Goal: Information Seeking & Learning: Find specific fact

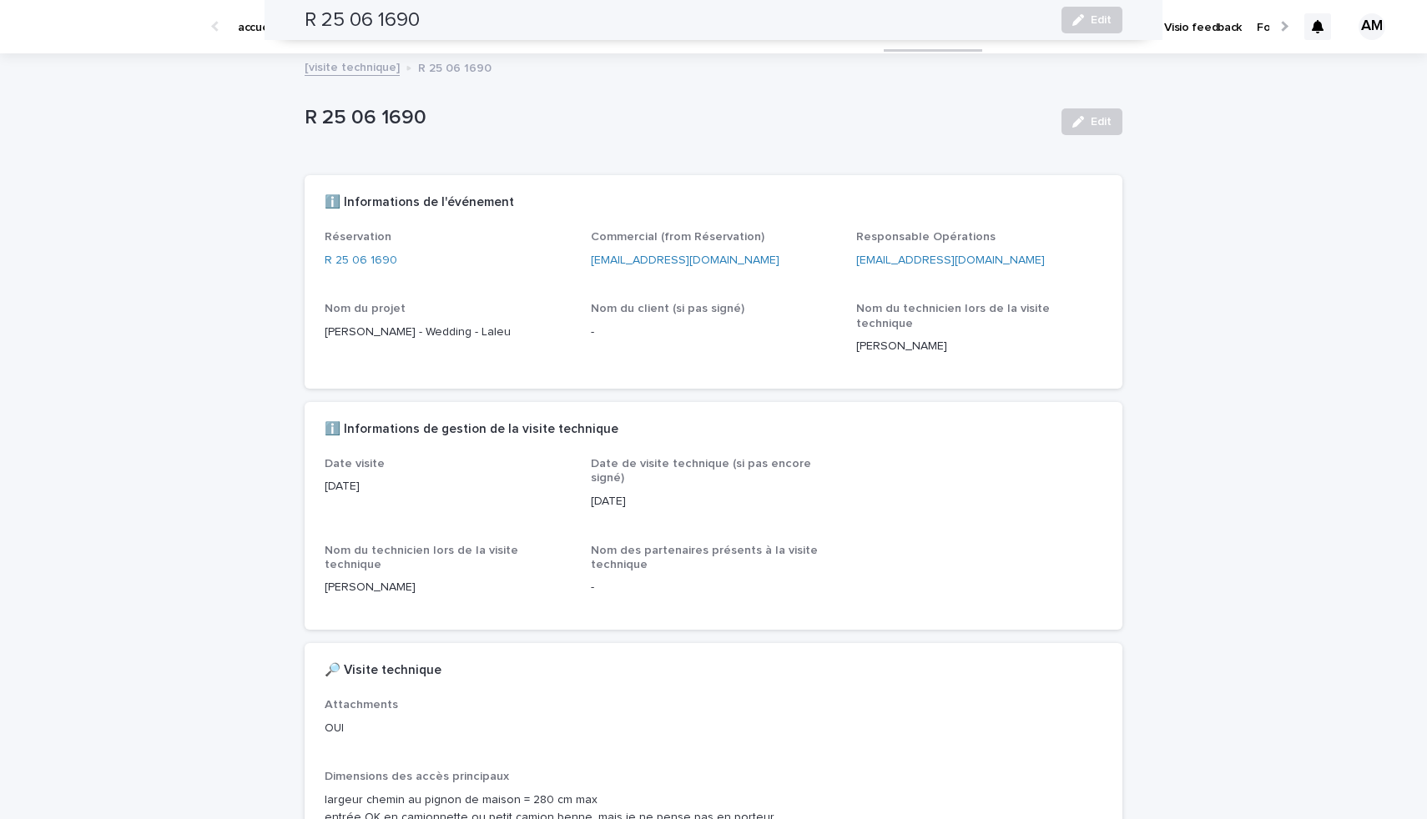
scroll to position [479, 0]
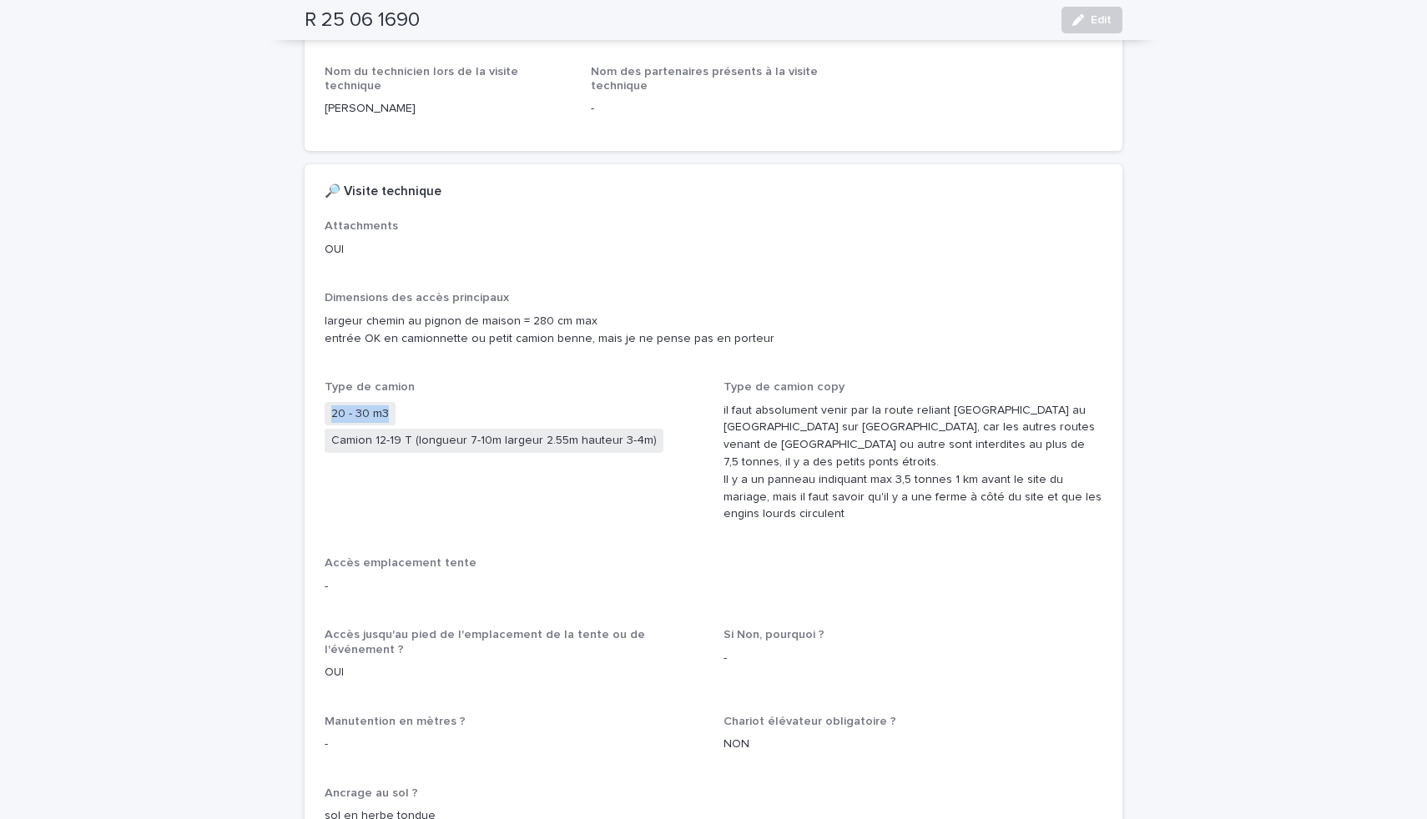
drag, startPoint x: 386, startPoint y: 385, endPoint x: 320, endPoint y: 383, distance: 65.1
click at [325, 402] on span "20 - 30 m3" at bounding box center [360, 414] width 71 height 24
copy span "20 - 30 m3"
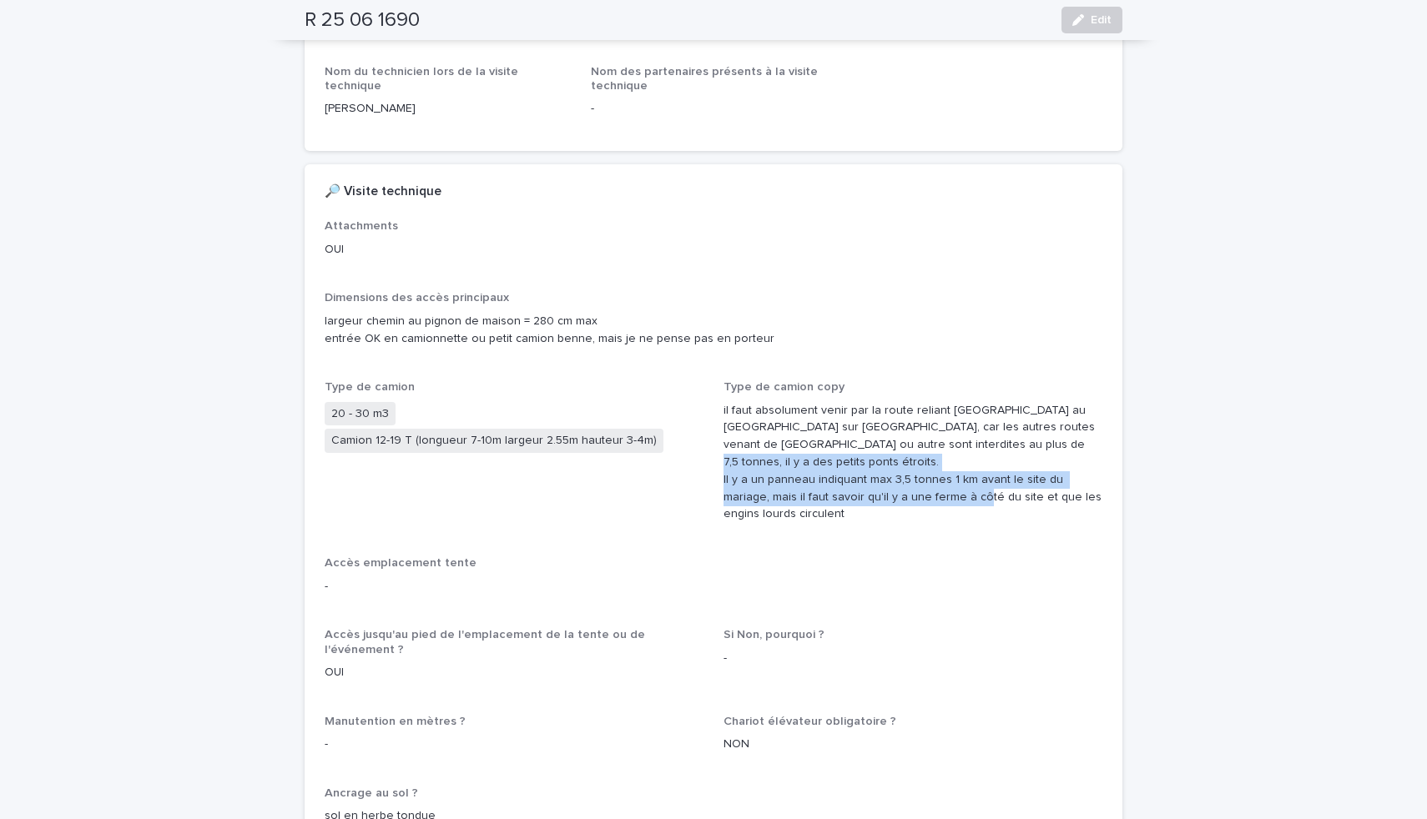
drag, startPoint x: 819, startPoint y: 471, endPoint x: 711, endPoint y: 438, distance: 112.5
copy p "Il y a un panneau indiquant max 3,5 tonnes 1 km avant le site du mariage, mais …"
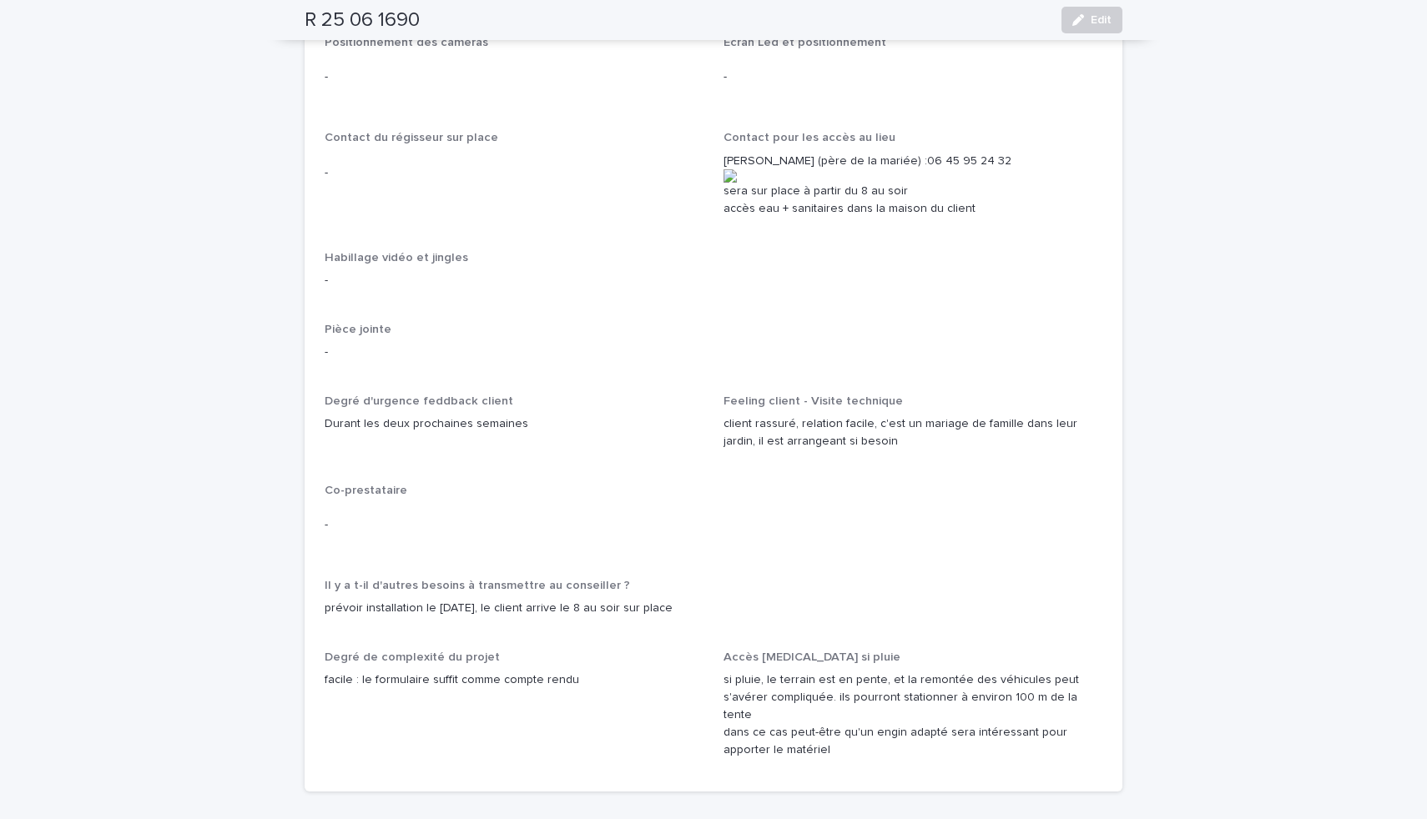
scroll to position [2712, 0]
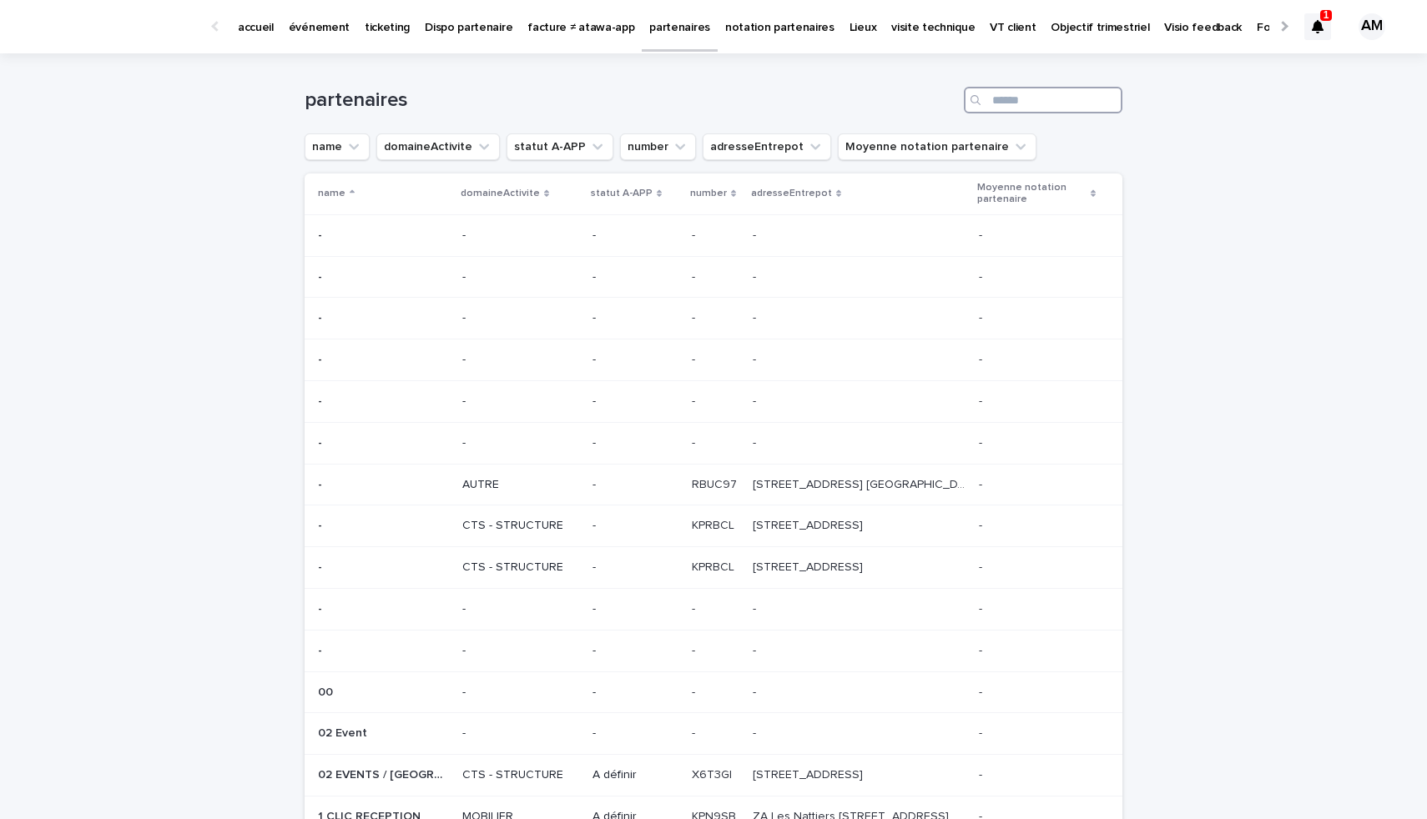
click at [1018, 97] on input "Search" at bounding box center [1043, 100] width 159 height 27
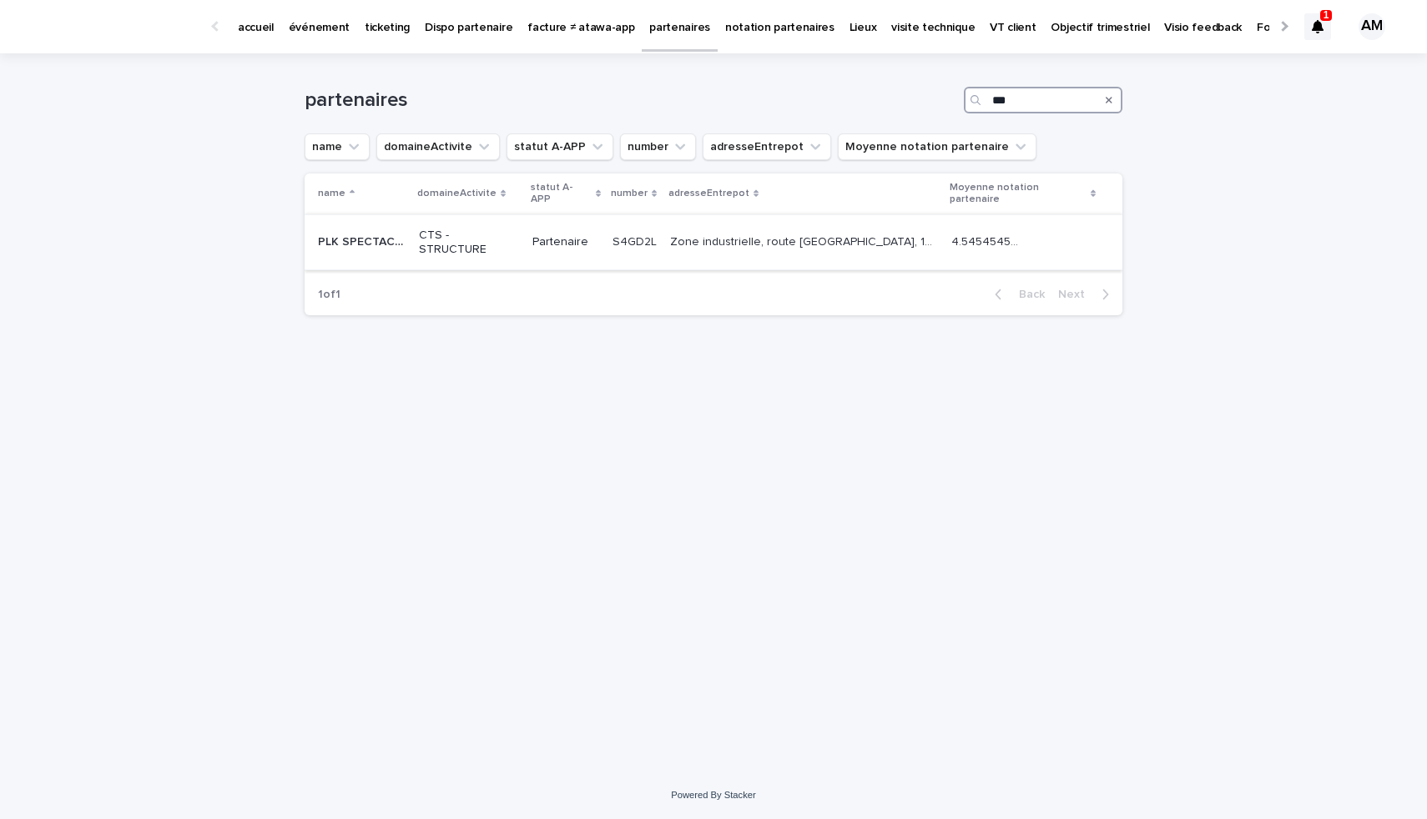
type input "***"
click at [412, 215] on td "PLK SPECTACLE PLK SPECTACLE" at bounding box center [359, 242] width 108 height 56
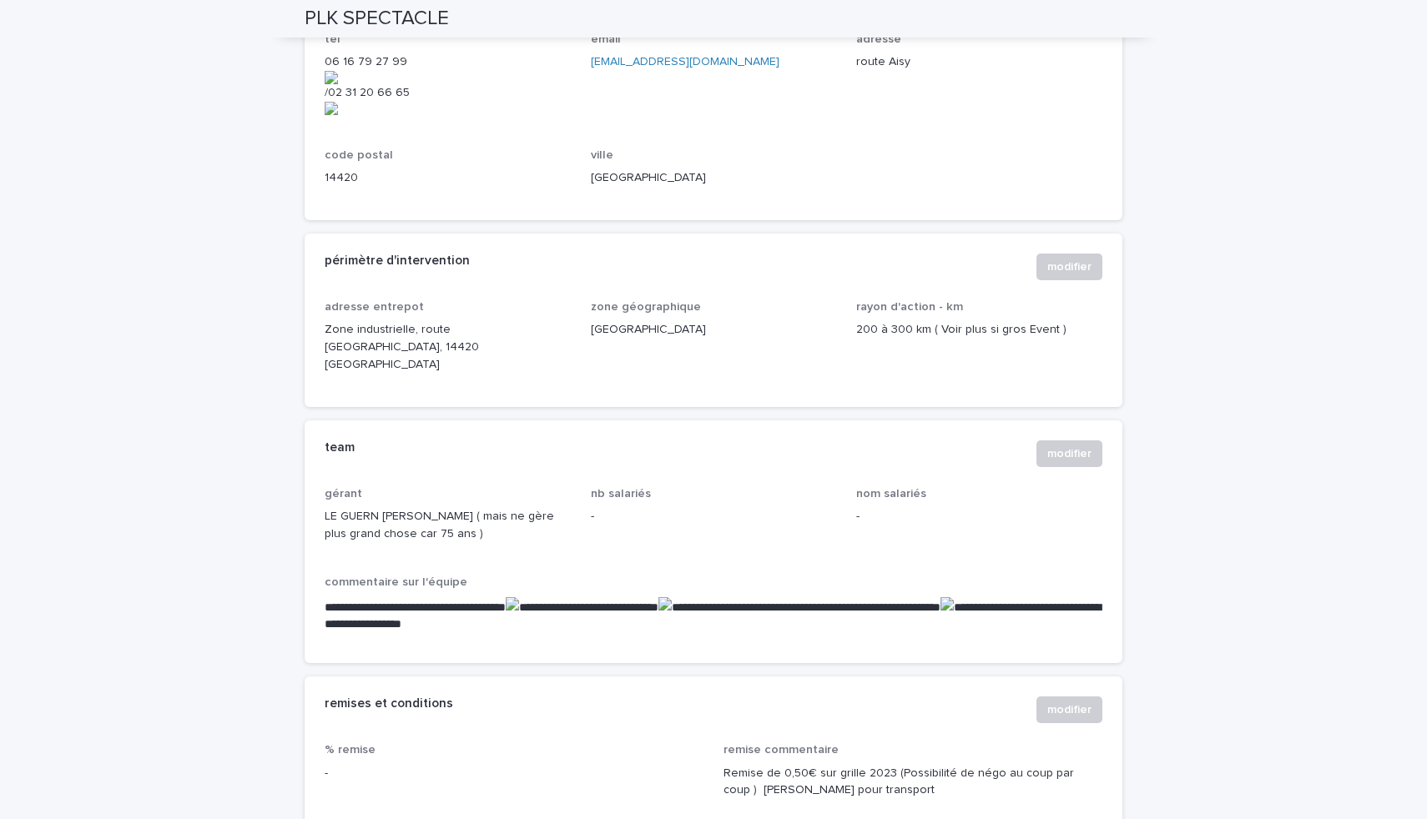
scroll to position [931, 0]
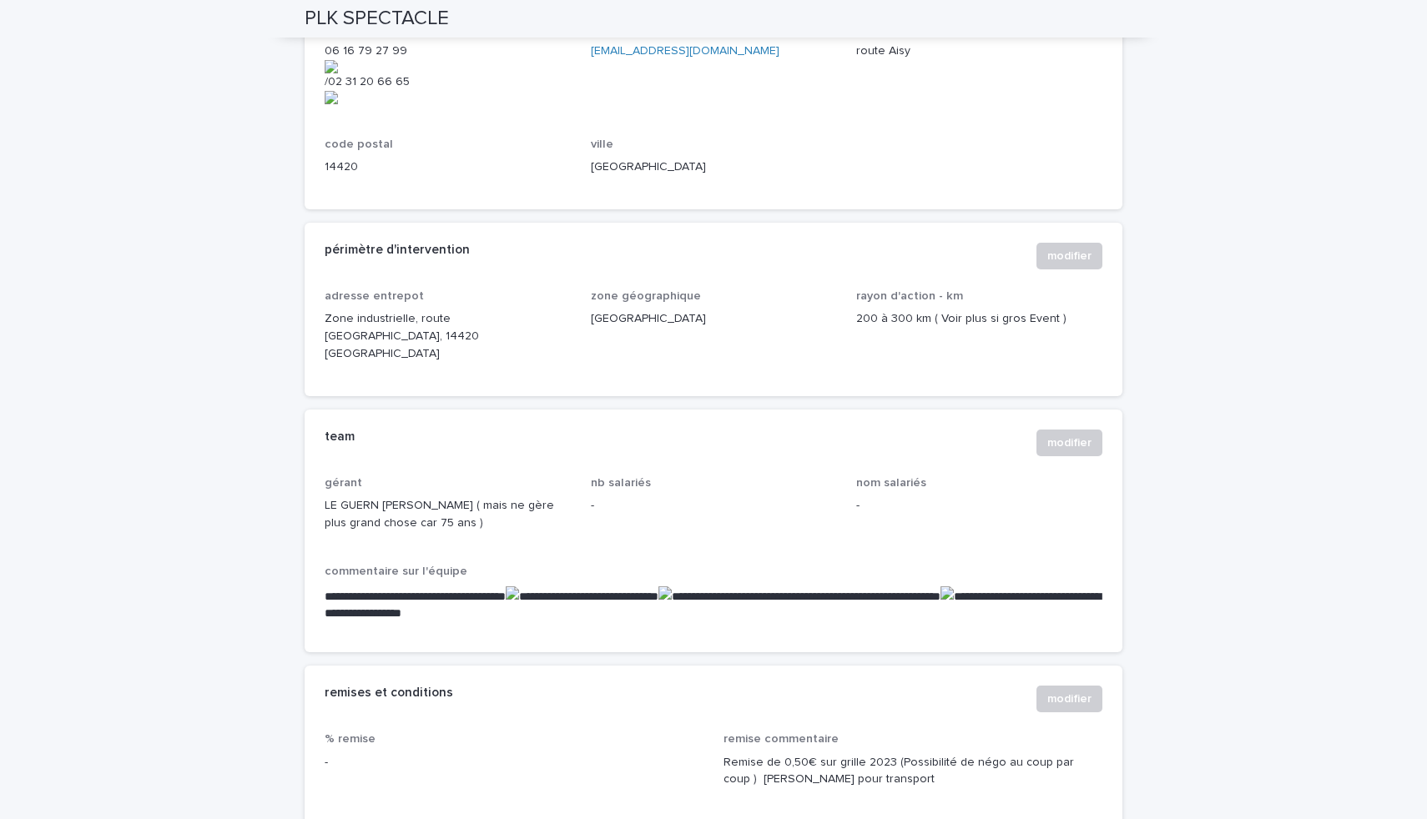
click at [650, 476] on span "nb salariés -" at bounding box center [714, 510] width 246 height 69
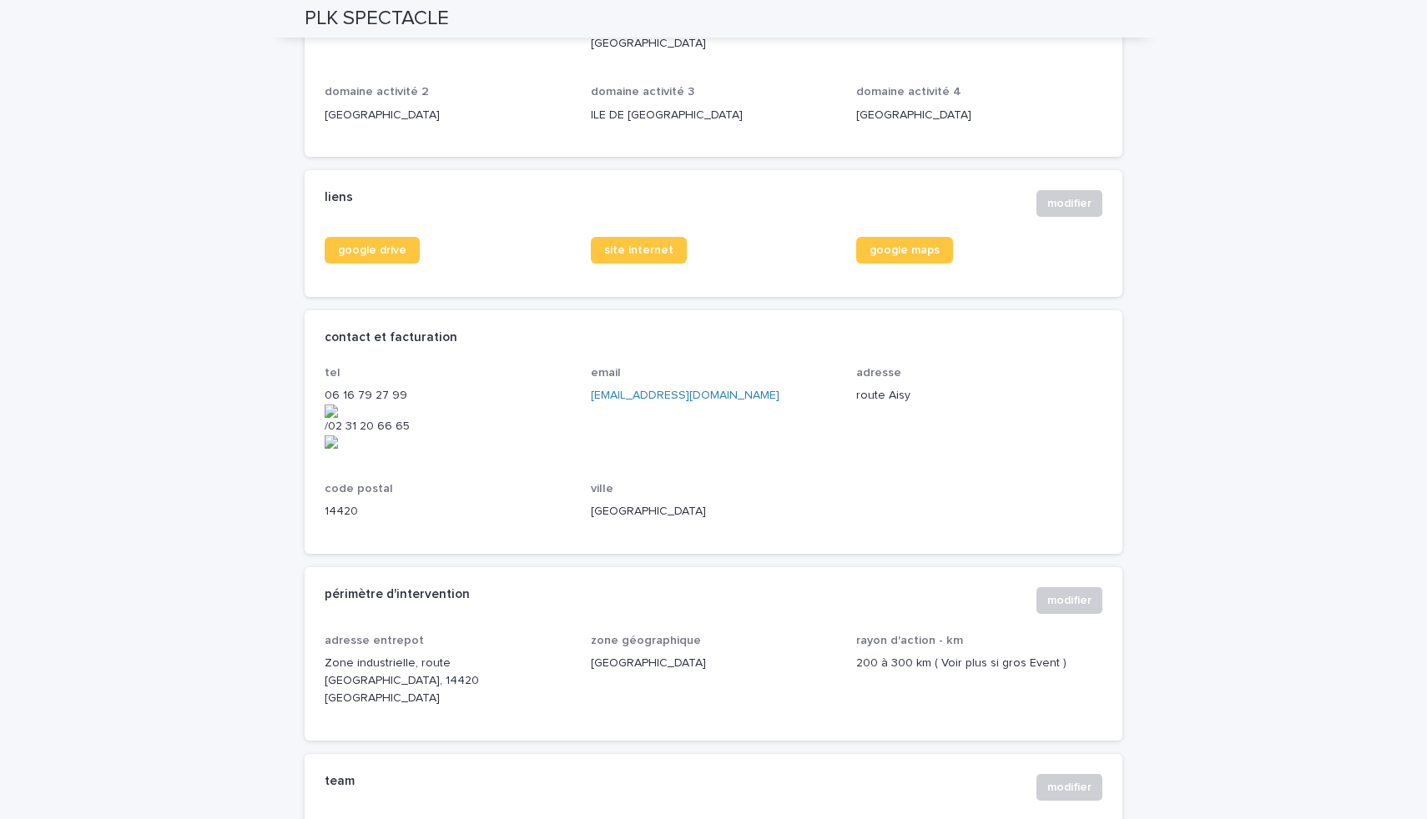
scroll to position [562, 0]
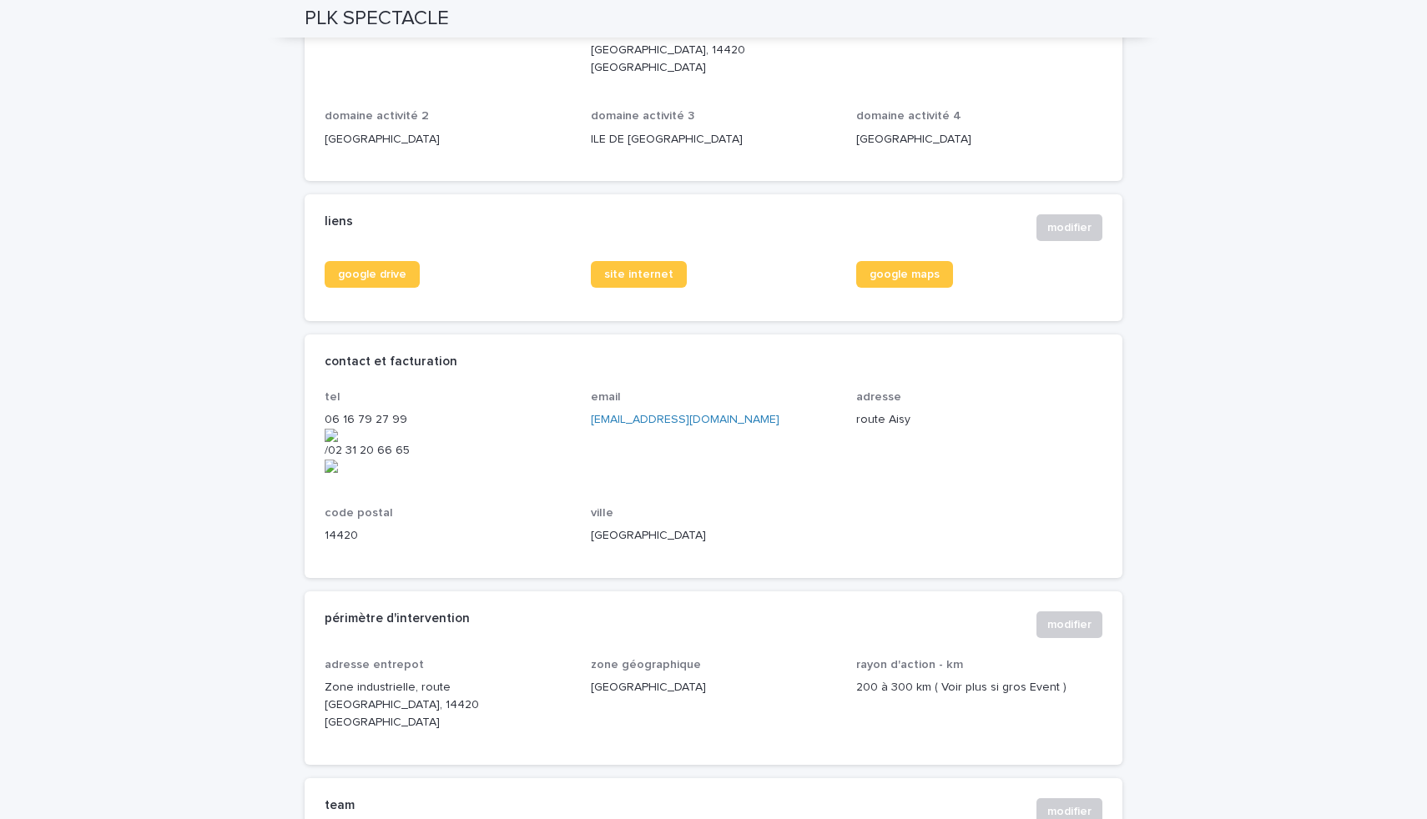
click at [627, 401] on div "email plkspectacle@wanadoo.fr" at bounding box center [714, 417] width 246 height 52
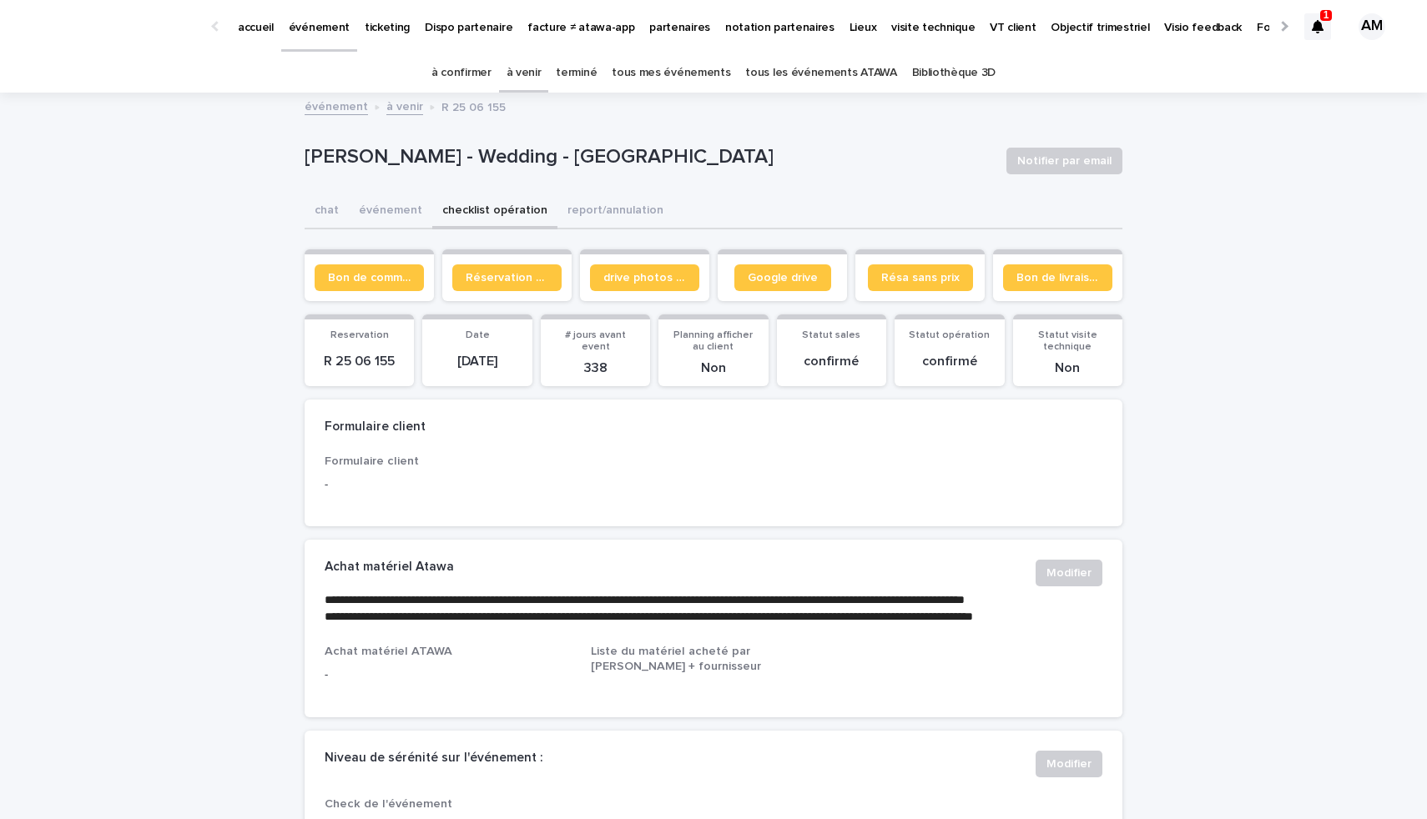
drag, startPoint x: 289, startPoint y: 148, endPoint x: 780, endPoint y: 161, distance: 491.7
copy p "Guilhem Mizrahi - Wedding - Faverolles-la-Campagne"
click at [318, 214] on button "chat" at bounding box center [327, 211] width 44 height 35
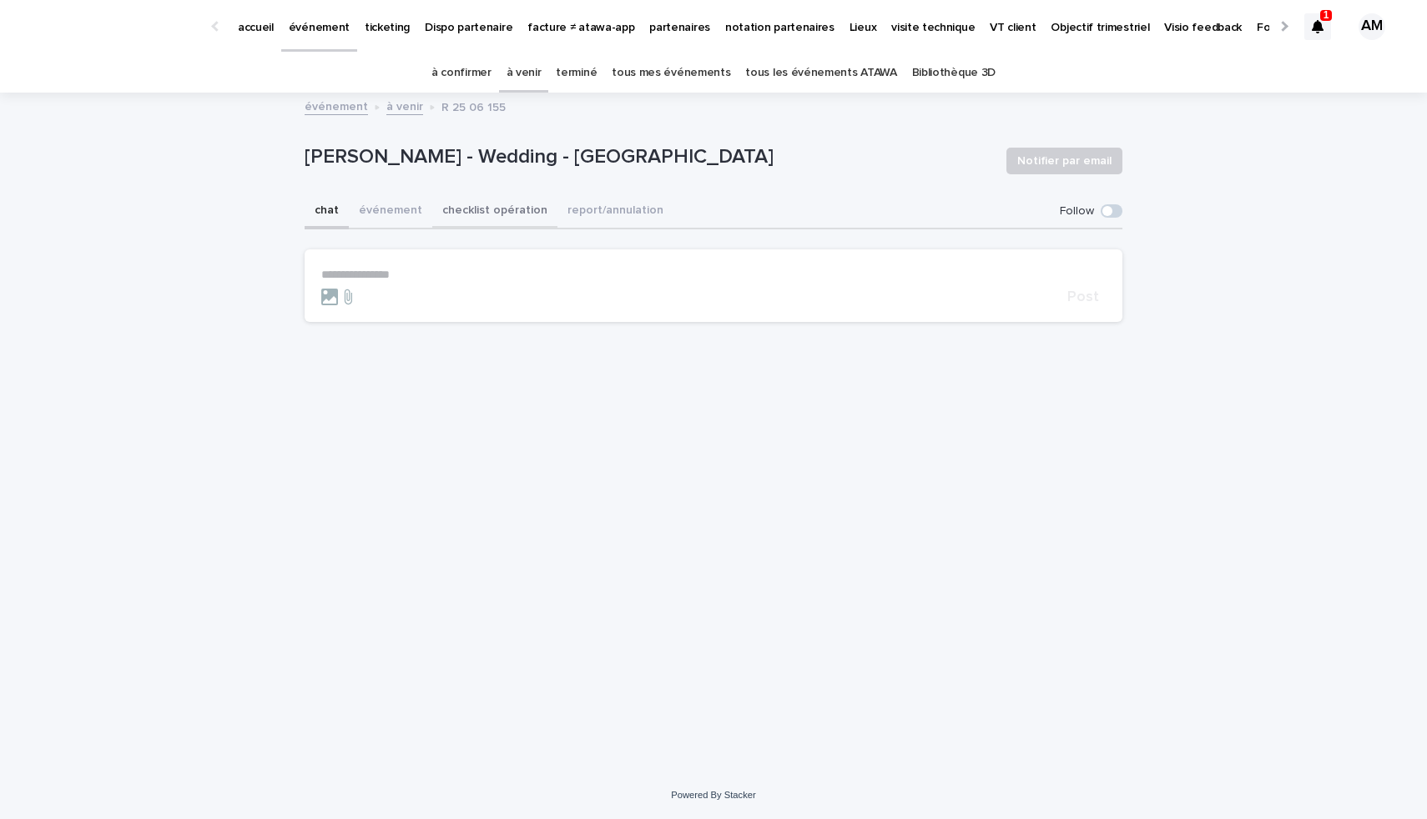
click at [459, 214] on button "checklist opération" at bounding box center [494, 211] width 125 height 35
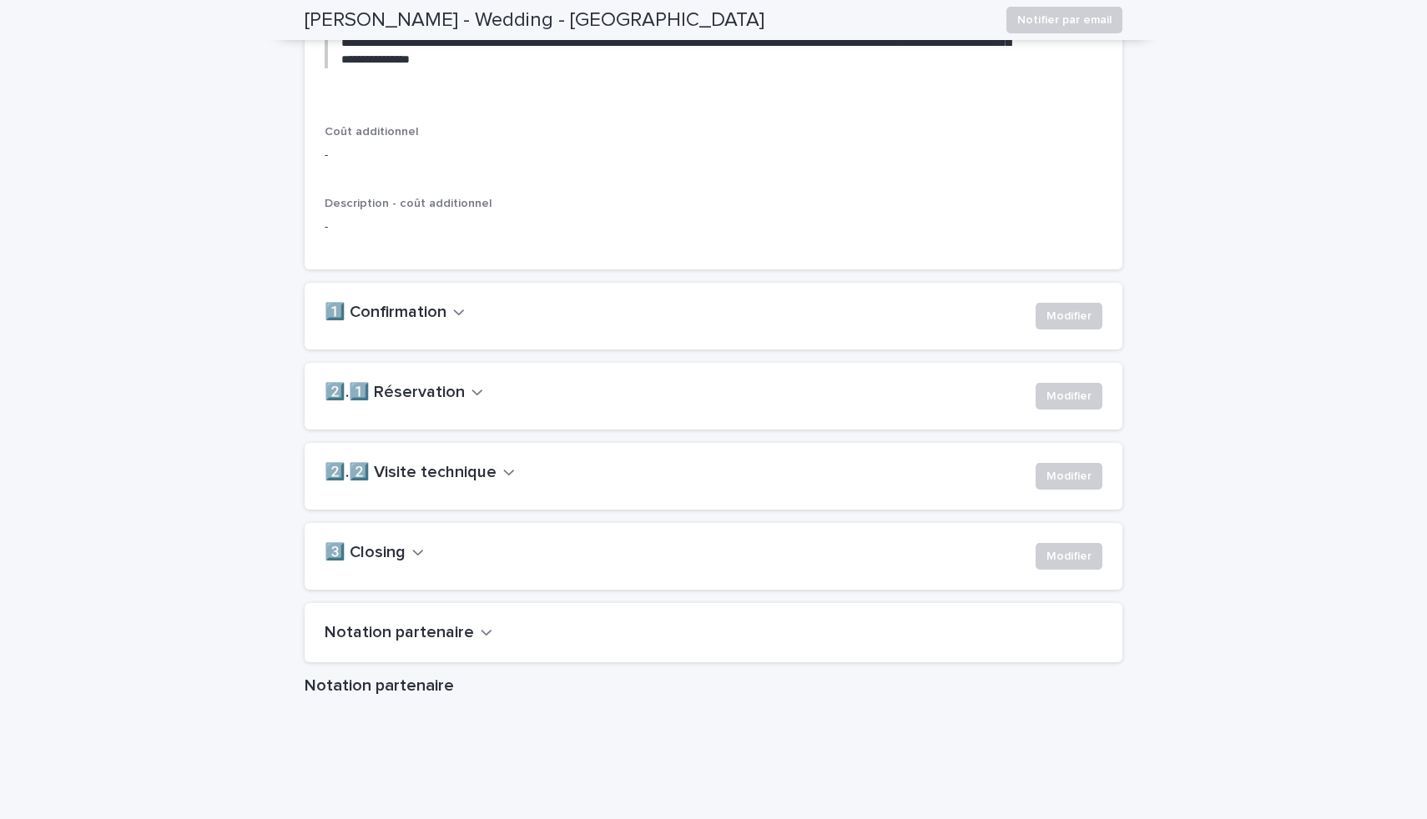
click at [456, 403] on button "2️⃣.1️⃣ Réservation" at bounding box center [404, 393] width 159 height 20
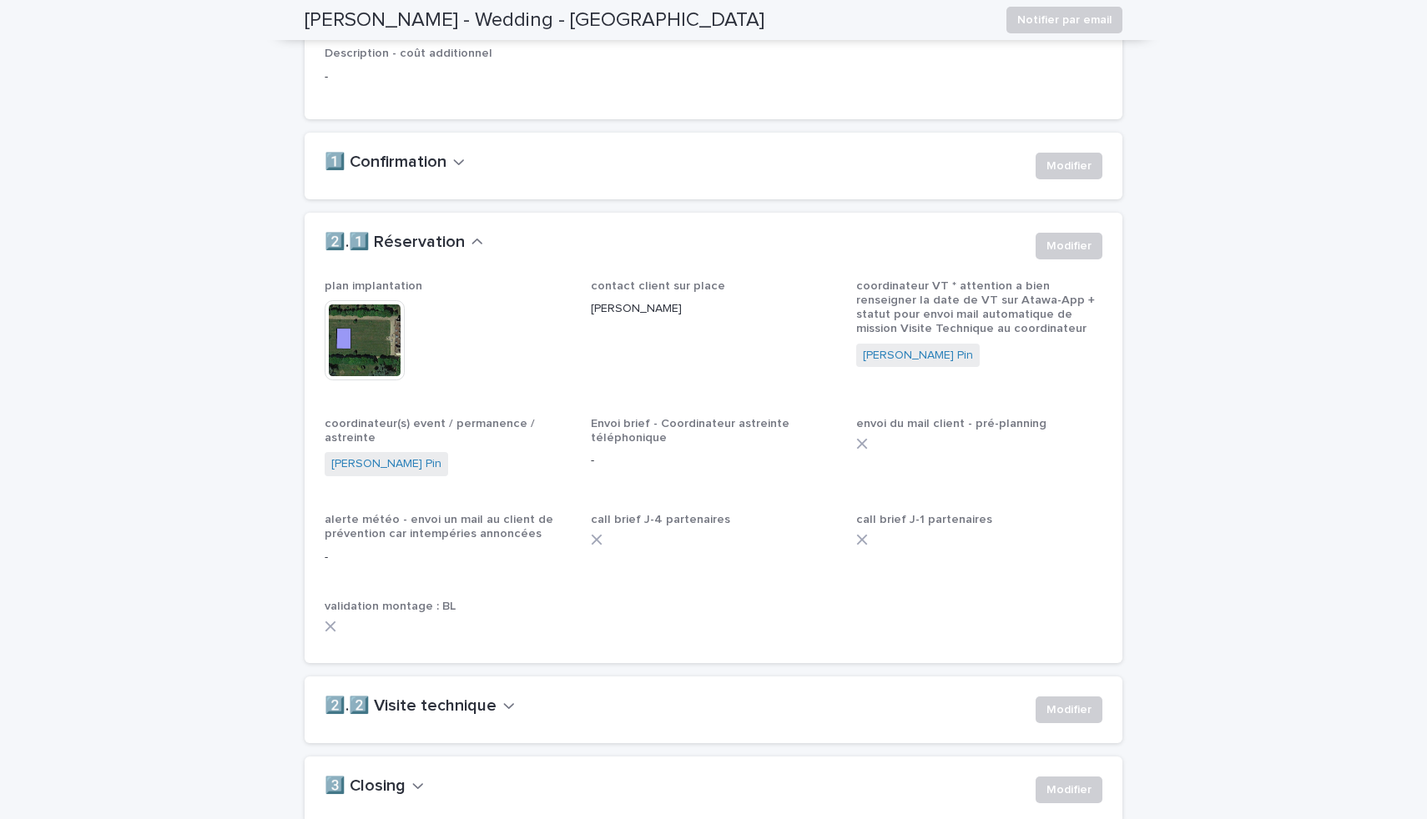
scroll to position [1185, 0]
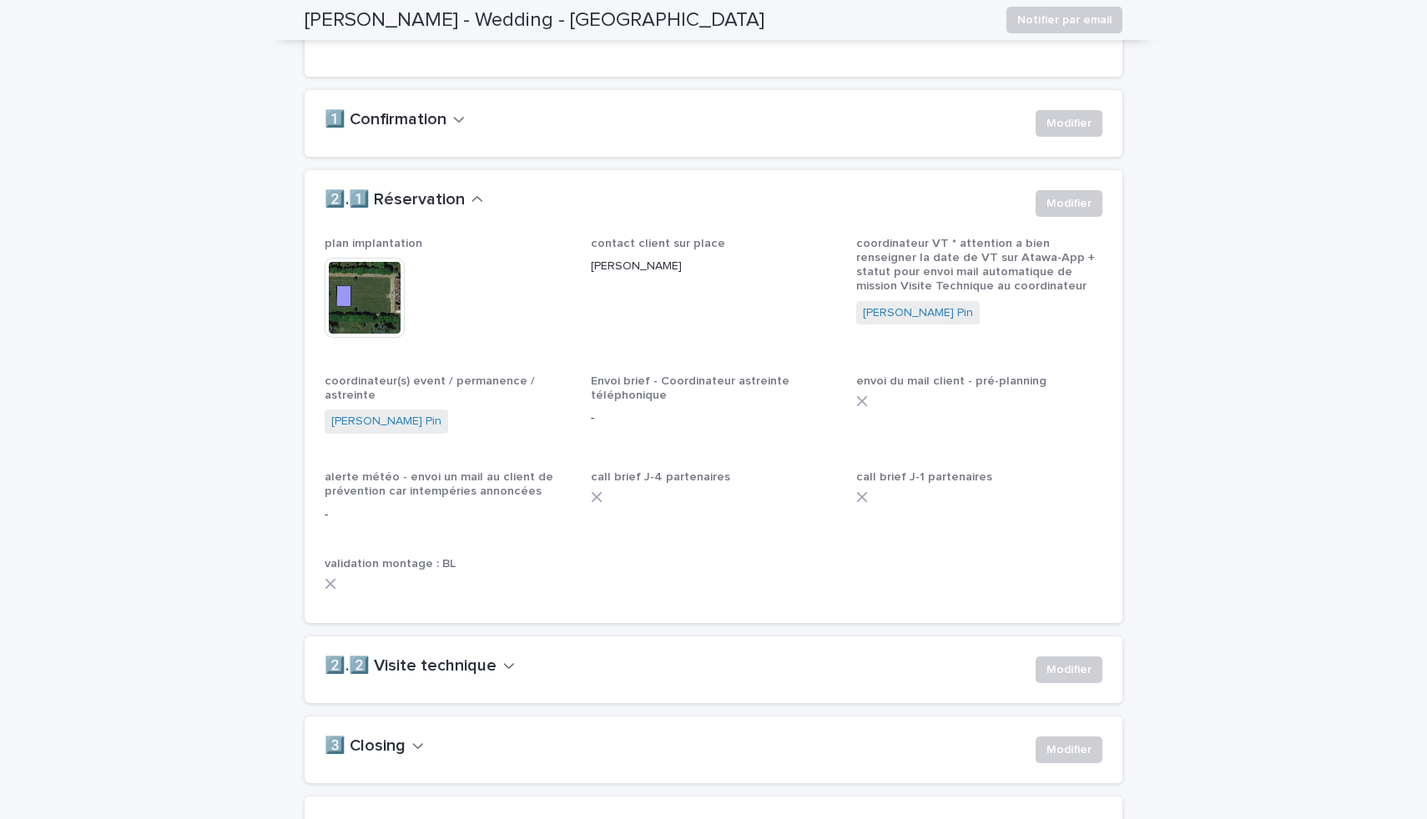
click at [471, 207] on icon "button" at bounding box center [477, 199] width 12 height 15
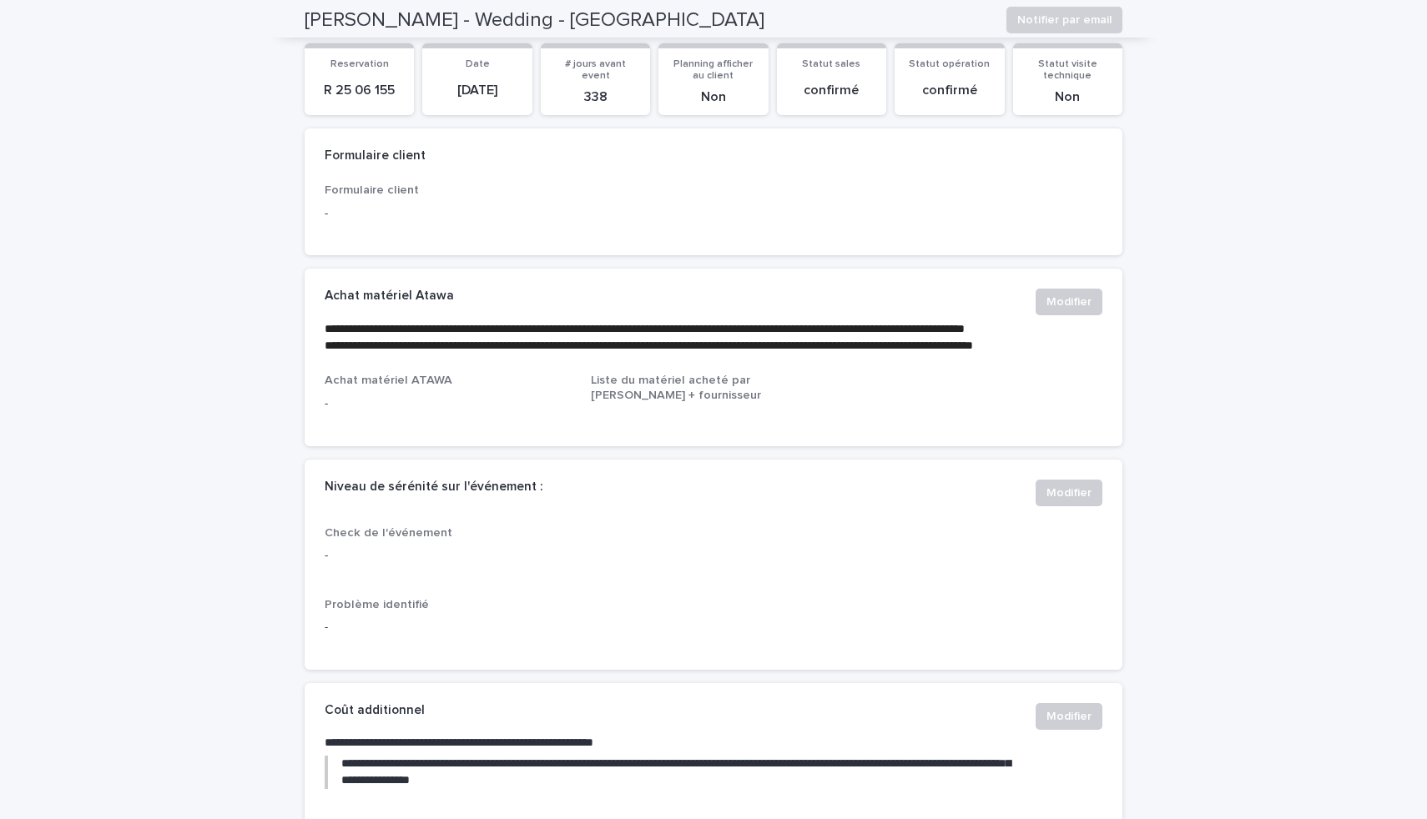
scroll to position [0, 0]
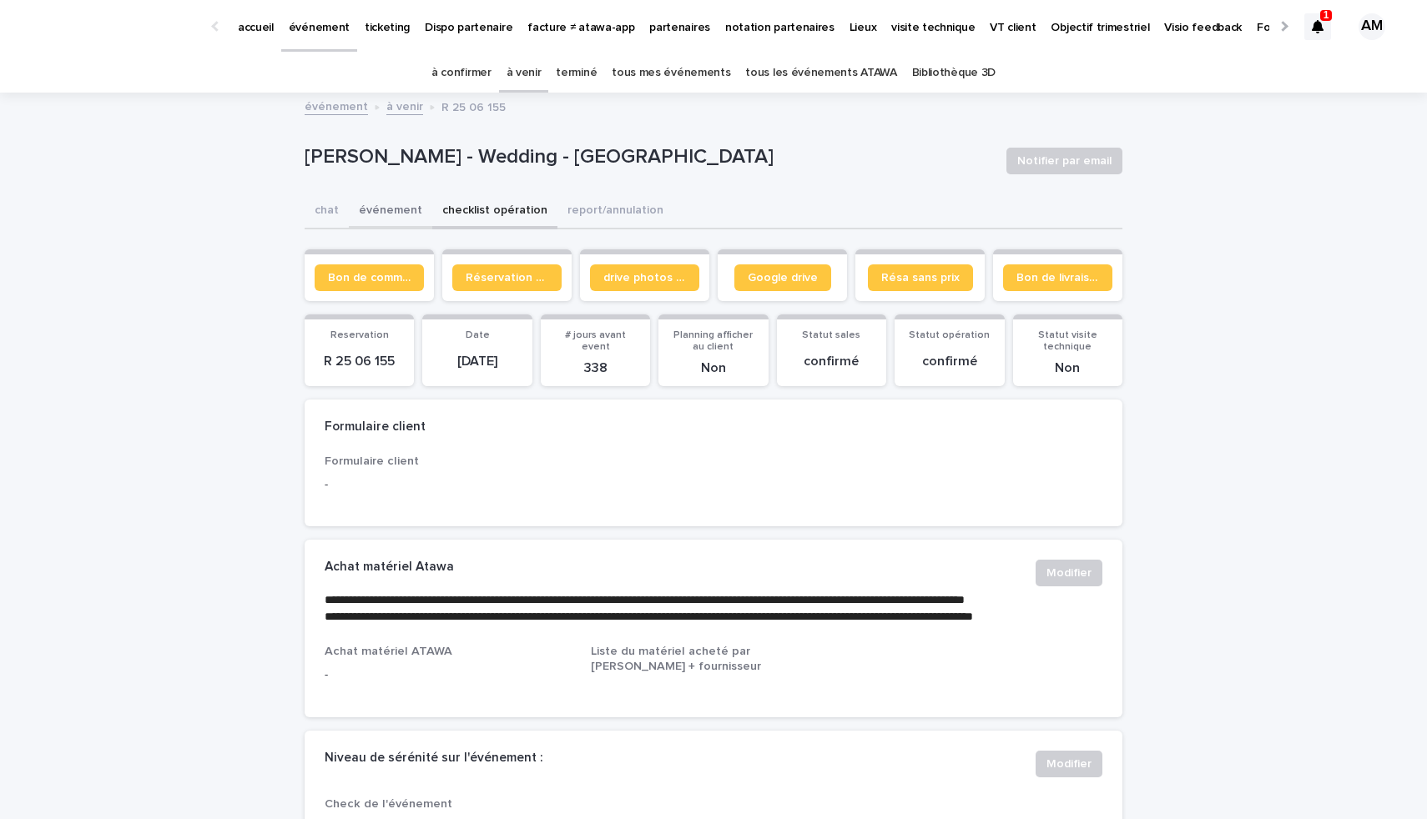
drag, startPoint x: 384, startPoint y: 201, endPoint x: 381, endPoint y: 219, distance: 18.5
click at [384, 201] on button "événement" at bounding box center [390, 211] width 83 height 35
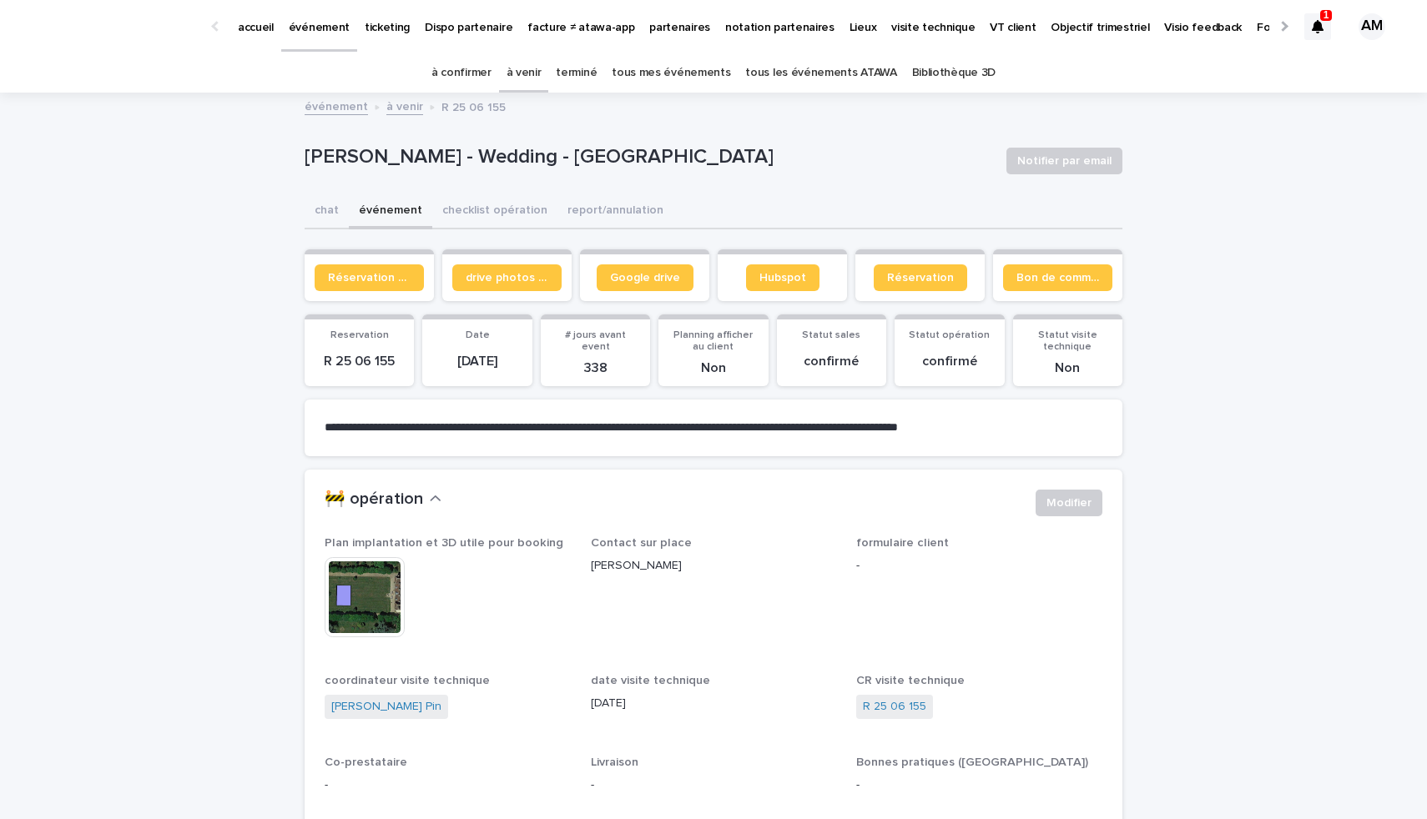
click at [348, 616] on img at bounding box center [365, 597] width 80 height 80
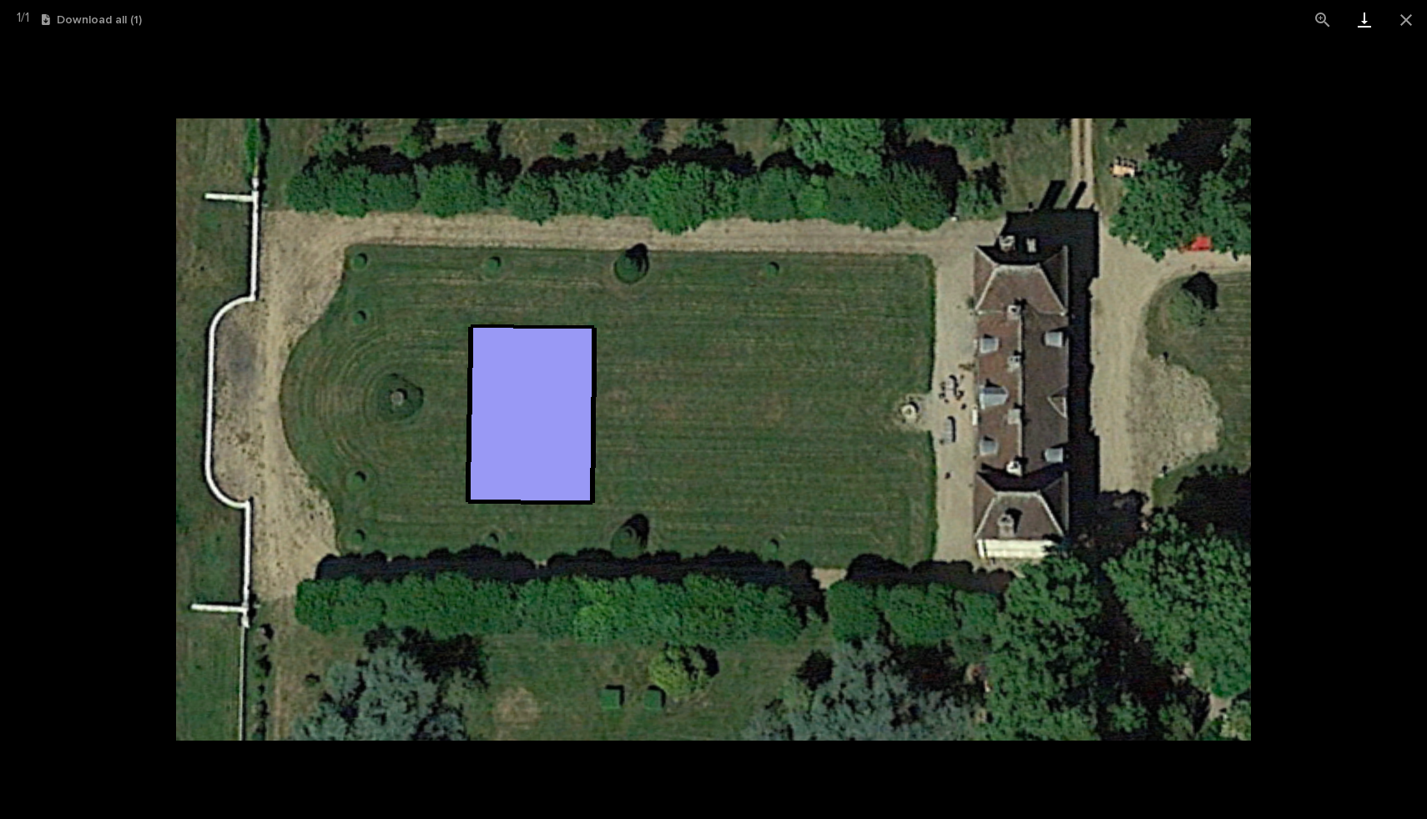
click at [1365, 20] on link "Download" at bounding box center [1365, 19] width 42 height 39
click at [277, 60] on picture at bounding box center [713, 429] width 1427 height 780
click at [471, 48] on picture at bounding box center [713, 429] width 1427 height 780
click at [1397, 20] on button "Close gallery" at bounding box center [1406, 19] width 42 height 39
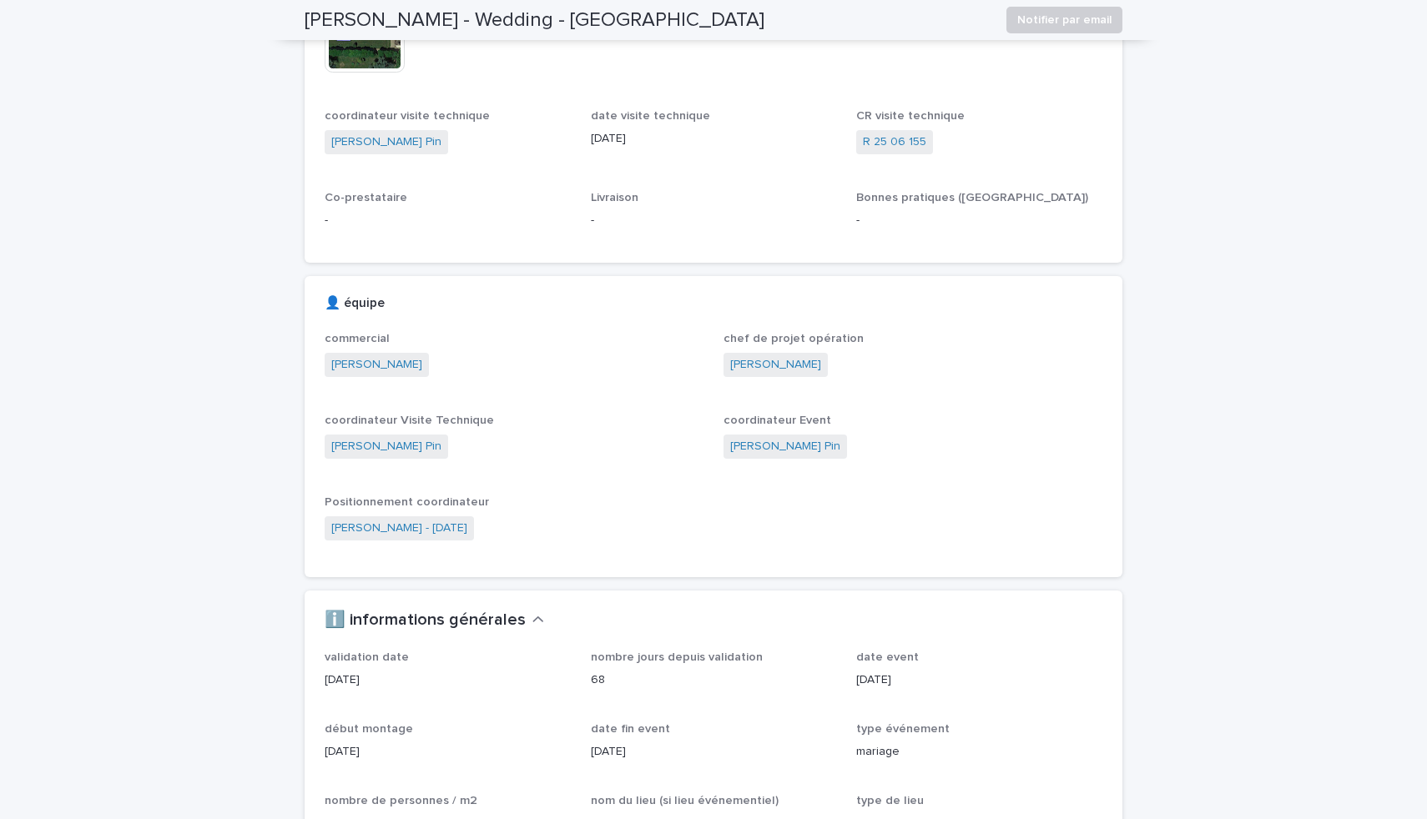
scroll to position [247, 0]
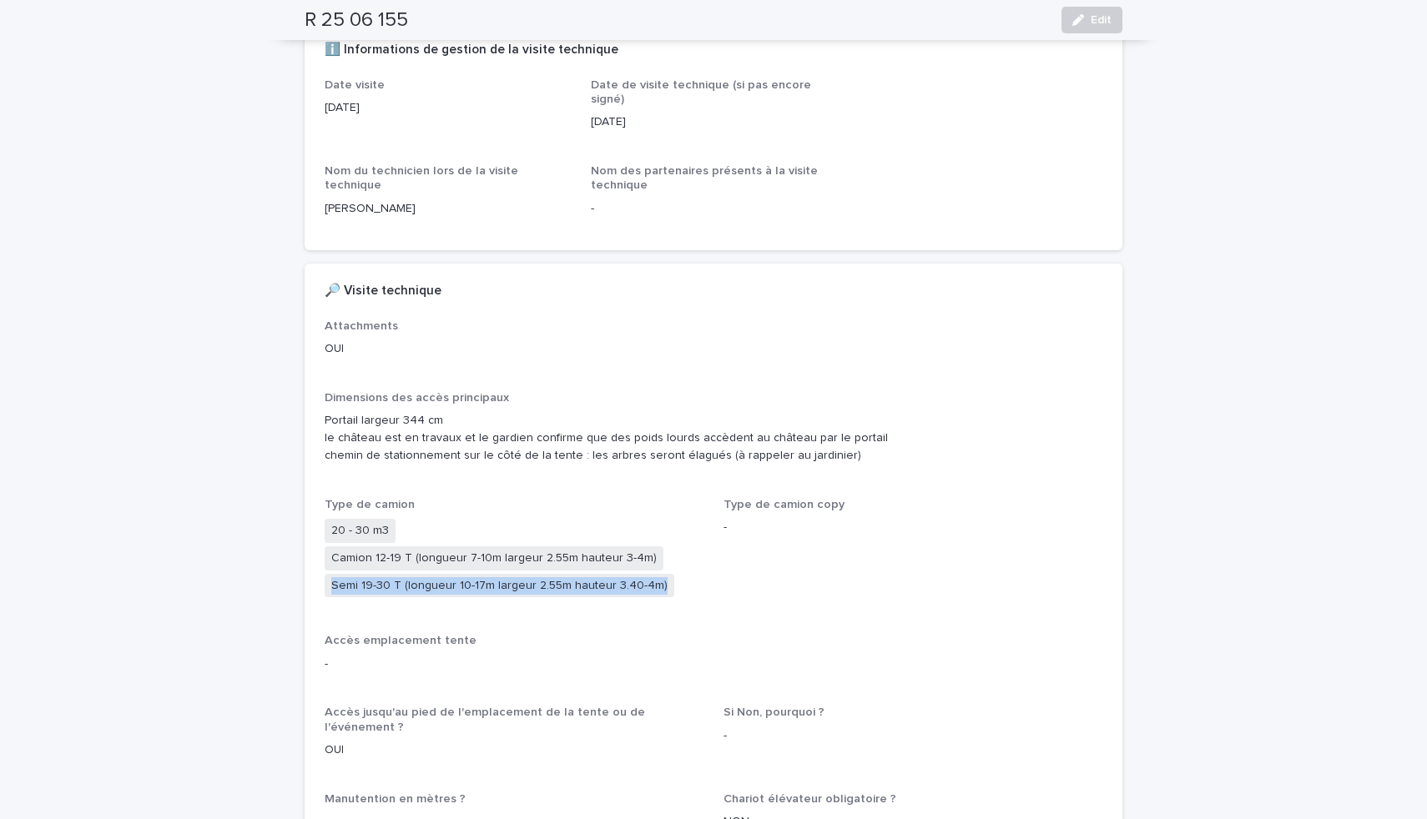
scroll to position [389, 0]
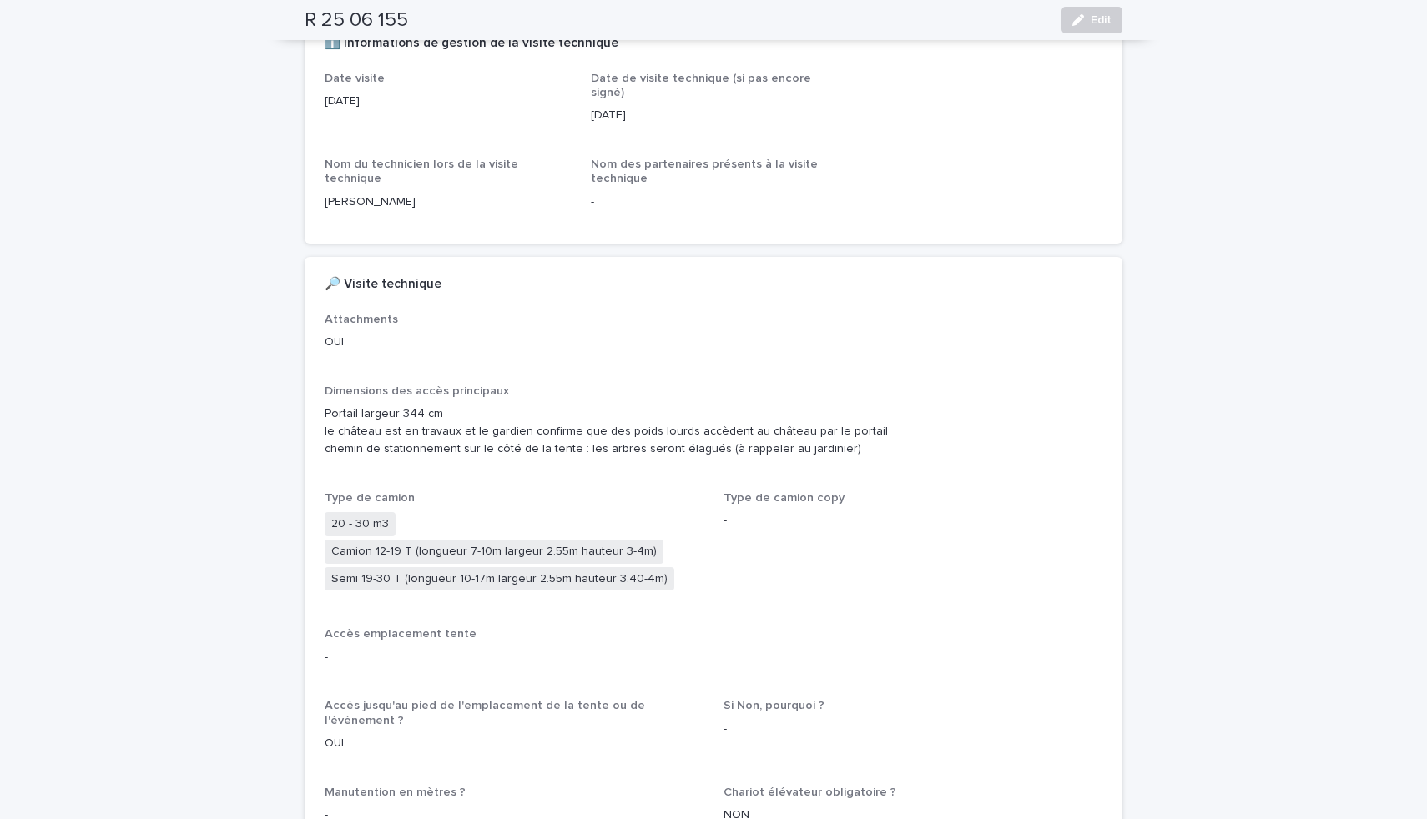
click at [380, 411] on p "Portail largeur 344 cm le château est en travaux et le gardien confirme que des…" at bounding box center [714, 432] width 778 height 52
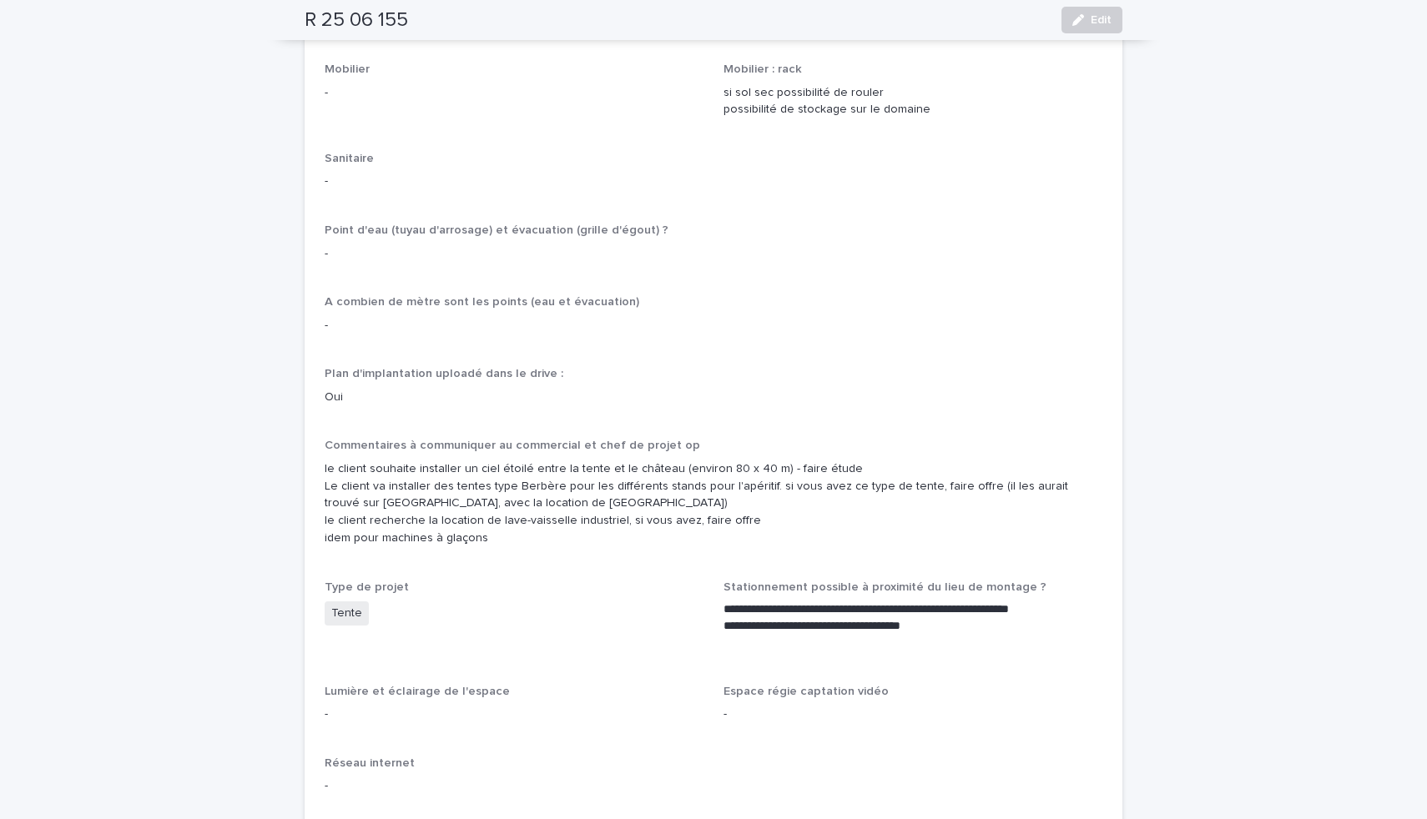
scroll to position [1864, 0]
drag, startPoint x: 759, startPoint y: 439, endPoint x: 659, endPoint y: 438, distance: 100.1
click at [659, 459] on p "le client souhaite installer un ciel étoilé entre la tente et le château (envir…" at bounding box center [714, 502] width 778 height 87
copy p "(environ 80 x 40 m)"
drag, startPoint x: 545, startPoint y: 457, endPoint x: 478, endPoint y: 456, distance: 66.8
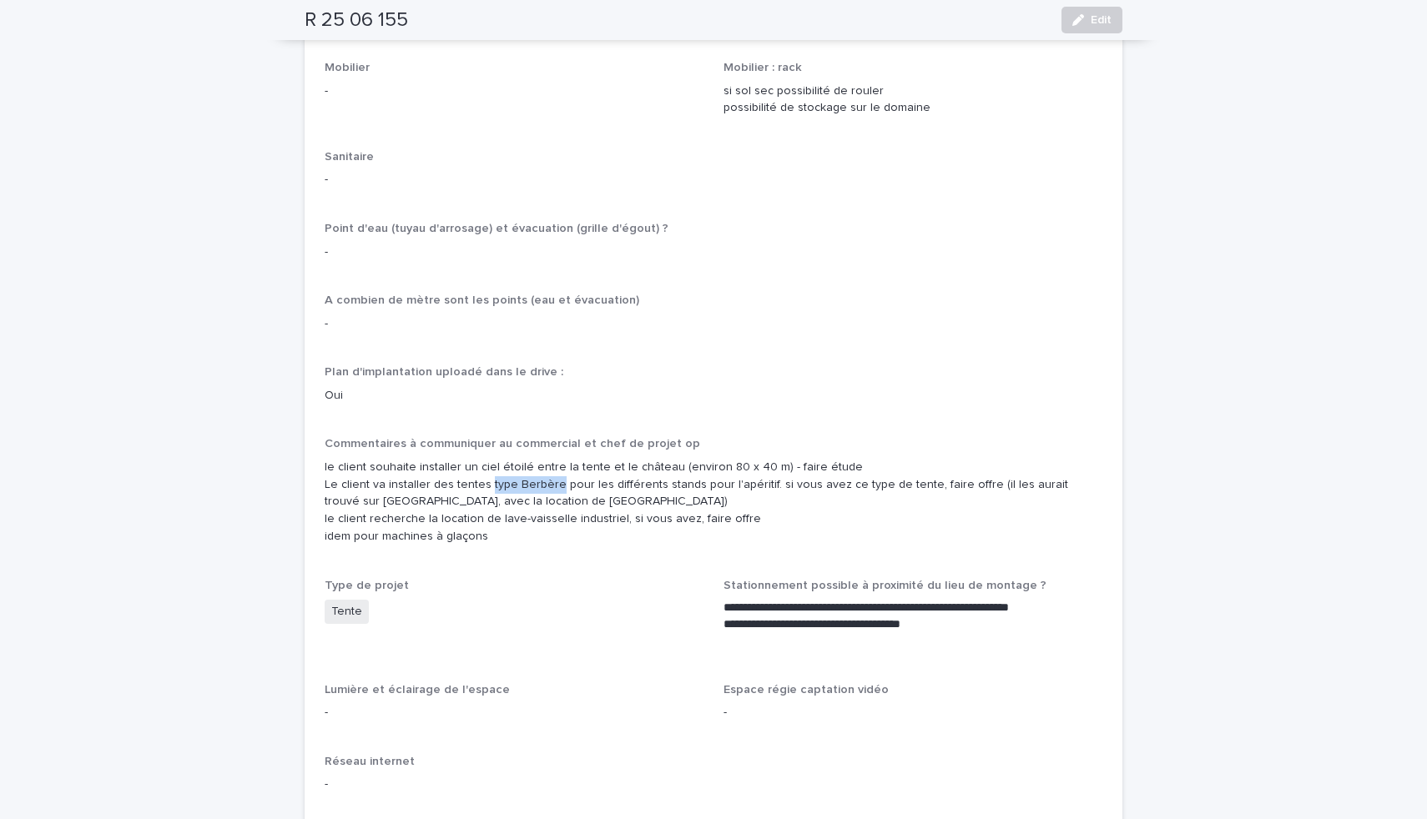
click at [478, 459] on p "le client souhaite installer un ciel étoilé entre la tente et le château (envir…" at bounding box center [714, 502] width 778 height 87
copy p "type Berbère"
click at [487, 459] on p "le client souhaite installer un ciel étoilé entre la tente et le château (envir…" at bounding box center [714, 502] width 778 height 87
drag, startPoint x: 487, startPoint y: 491, endPoint x: 608, endPoint y: 497, distance: 120.3
click at [608, 497] on p "le client souhaite installer un ciel étoilé entre la tente et le château (envir…" at bounding box center [714, 502] width 778 height 87
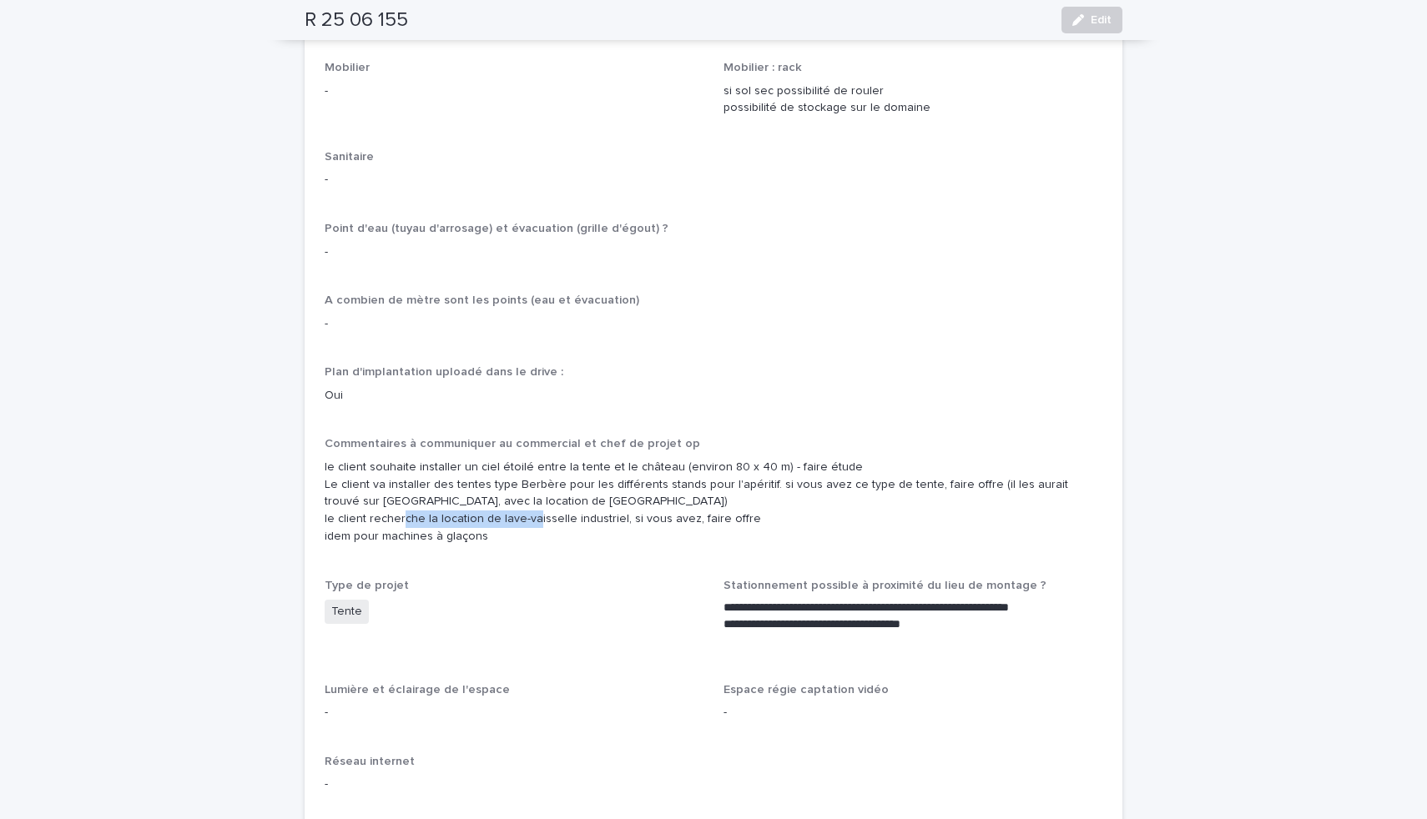
click at [604, 493] on p "le client souhaite installer un ciel étoilé entre la tente et le château (envir…" at bounding box center [714, 502] width 778 height 87
drag, startPoint x: 607, startPoint y: 489, endPoint x: 487, endPoint y: 487, distance: 119.3
click at [487, 487] on p "le client souhaite installer un ciel étoilé entre la tente et le château (envir…" at bounding box center [714, 502] width 778 height 87
copy p "lave-vaisselle industriel"
click at [803, 313] on div "A combien de mètre sont les points (eau et évacuation) -" at bounding box center [714, 320] width 778 height 52
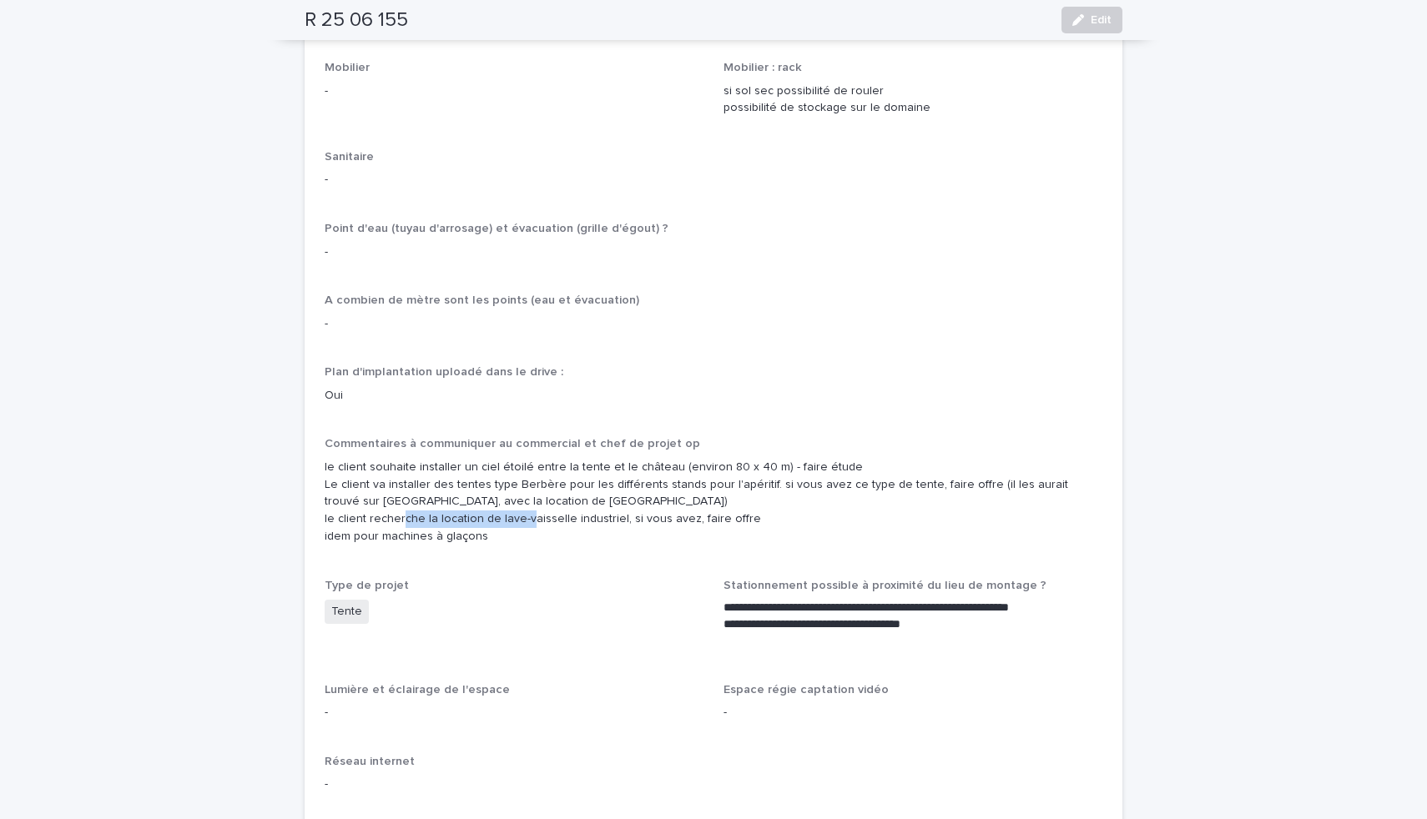
drag, startPoint x: 488, startPoint y: 492, endPoint x: 606, endPoint y: 492, distance: 117.7
click at [606, 492] on p "le client souhaite installer un ciel étoilé entre la tente et le château (envir…" at bounding box center [714, 502] width 778 height 87
copy p "lave-vaisselle industriel"
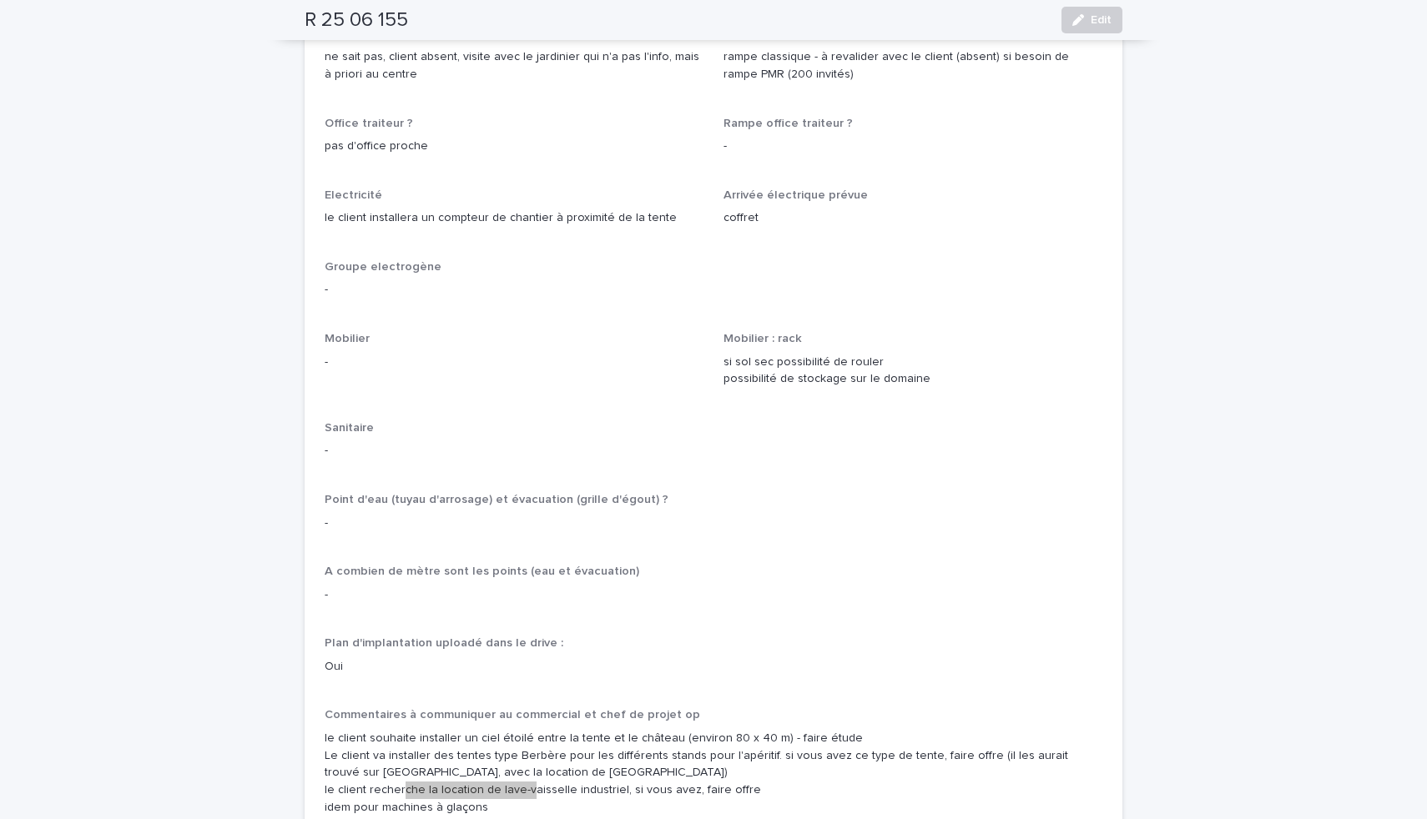
scroll to position [1587, 0]
